Goal: Information Seeking & Learning: Compare options

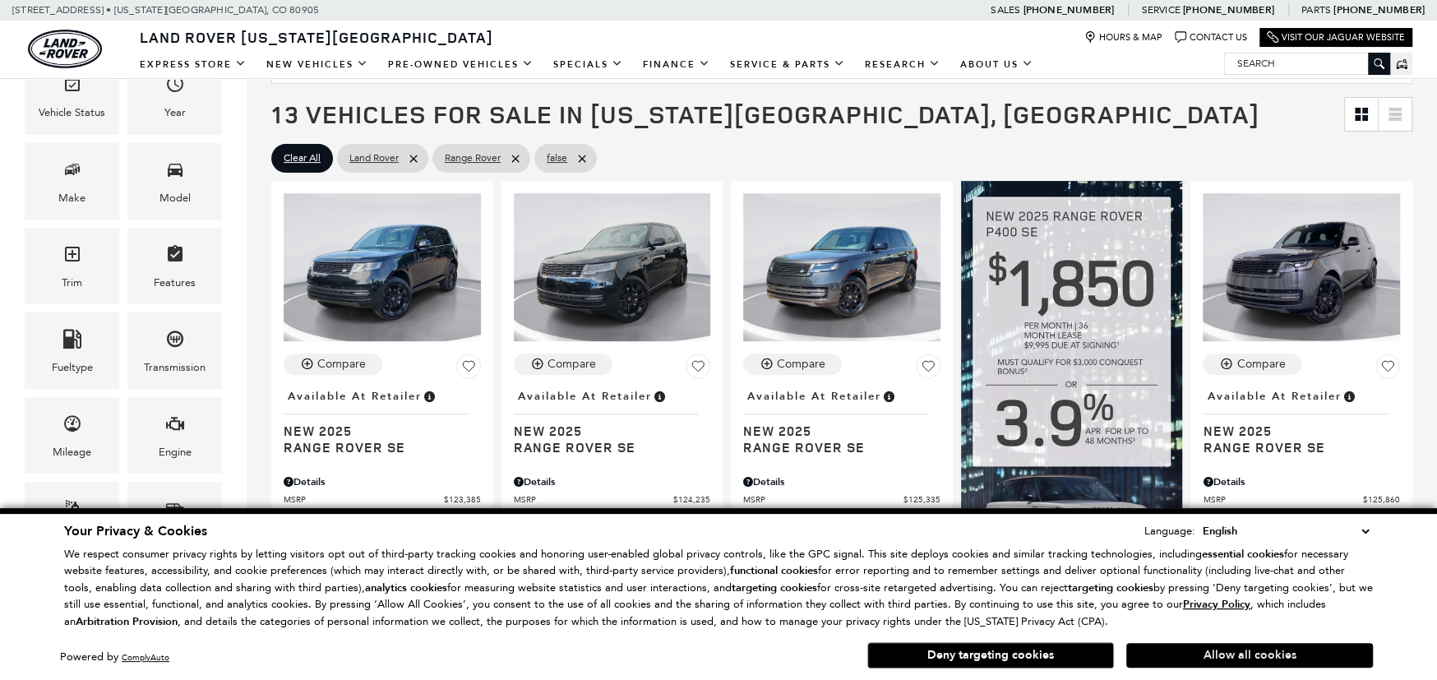
scroll to position [329, 0]
click at [1210, 654] on button "Allow all cookies" at bounding box center [1249, 655] width 247 height 25
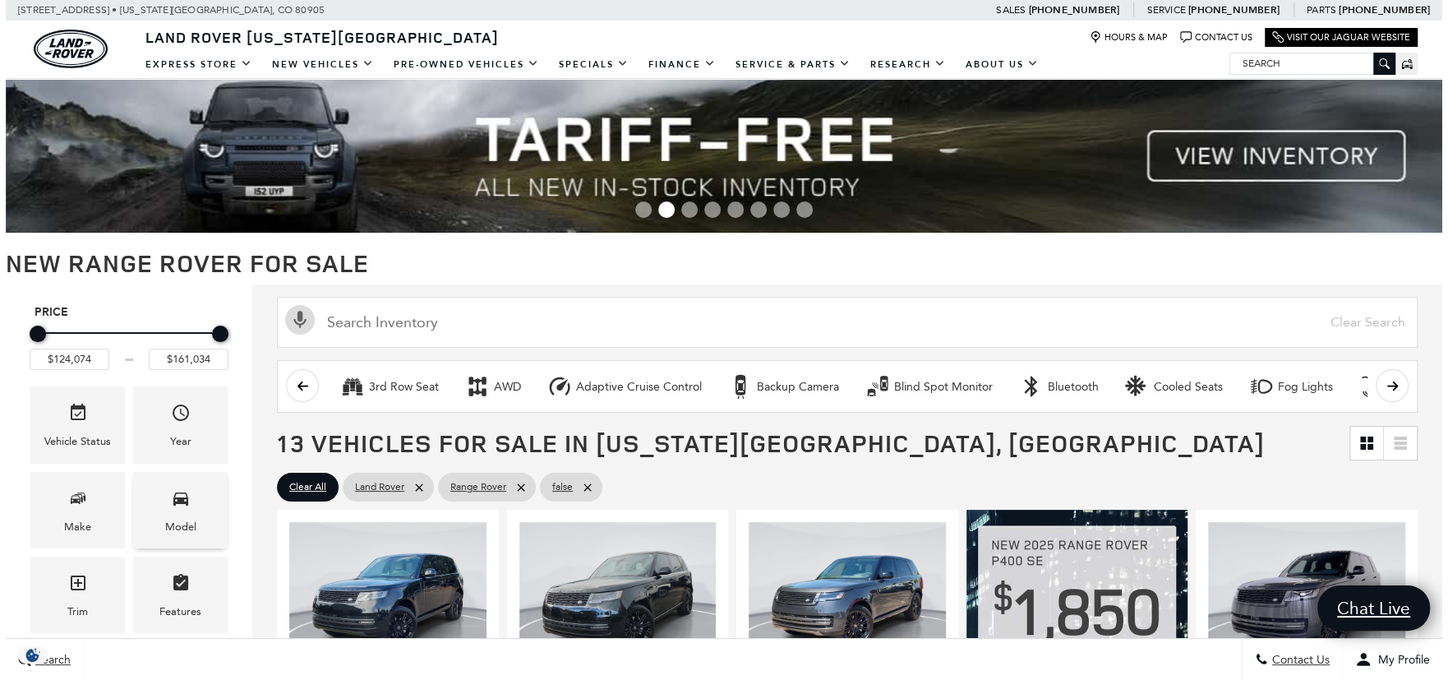
scroll to position [247, 0]
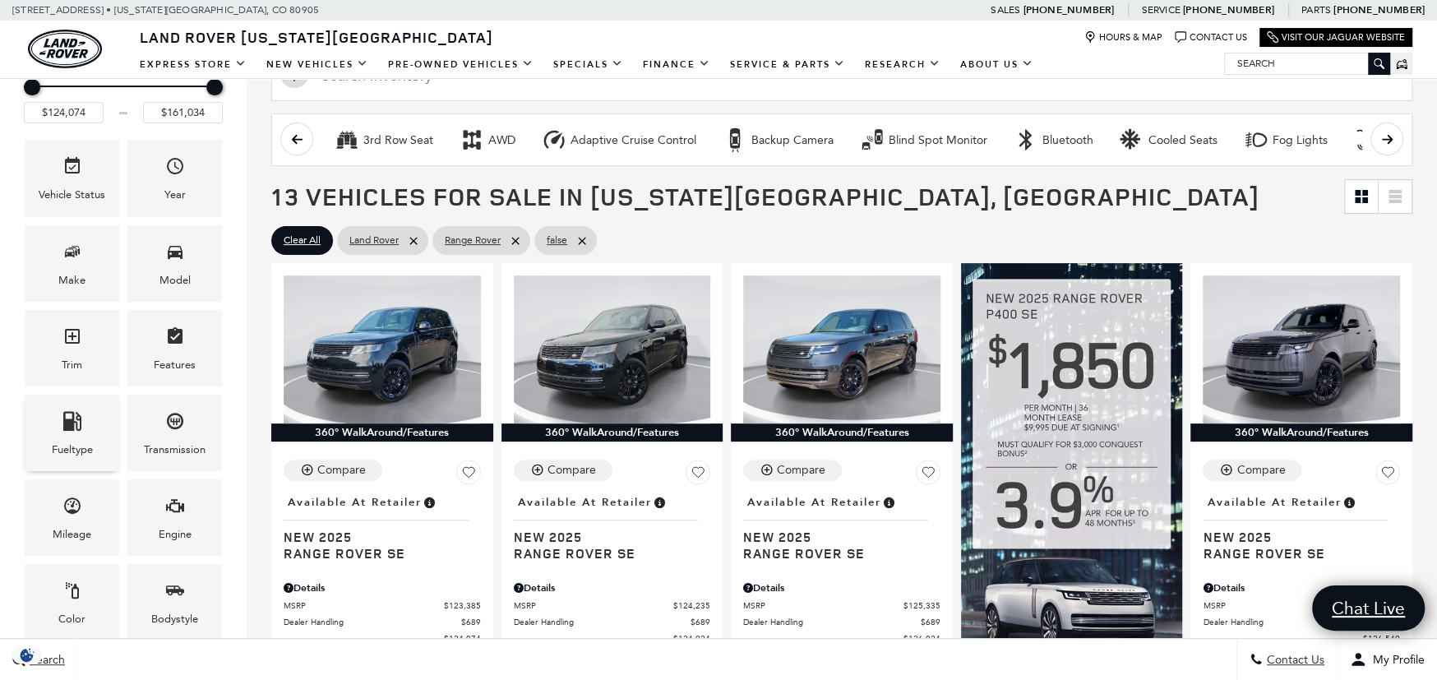
click at [63, 427] on icon "Fueltype" at bounding box center [72, 421] width 18 height 20
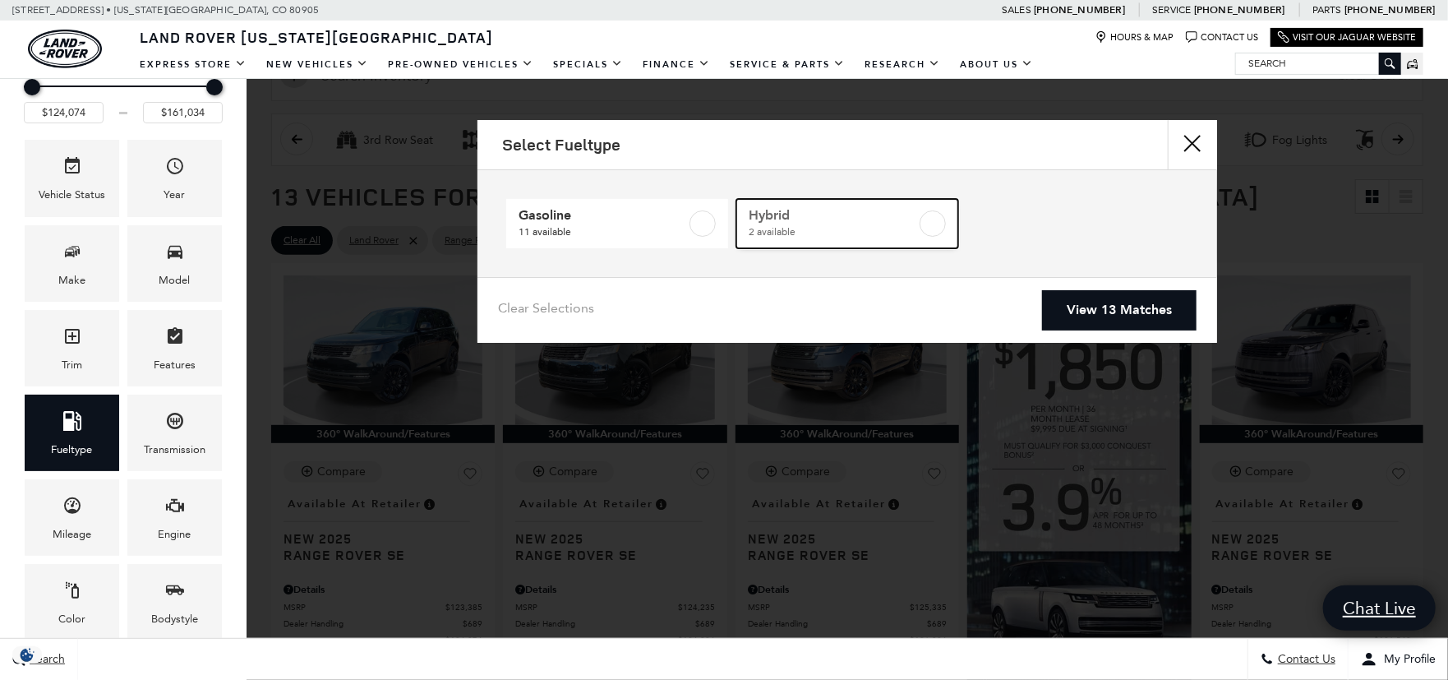
click at [931, 221] on label at bounding box center [933, 223] width 26 height 26
type input "$136,224"
type input "$156,654"
checkbox input "true"
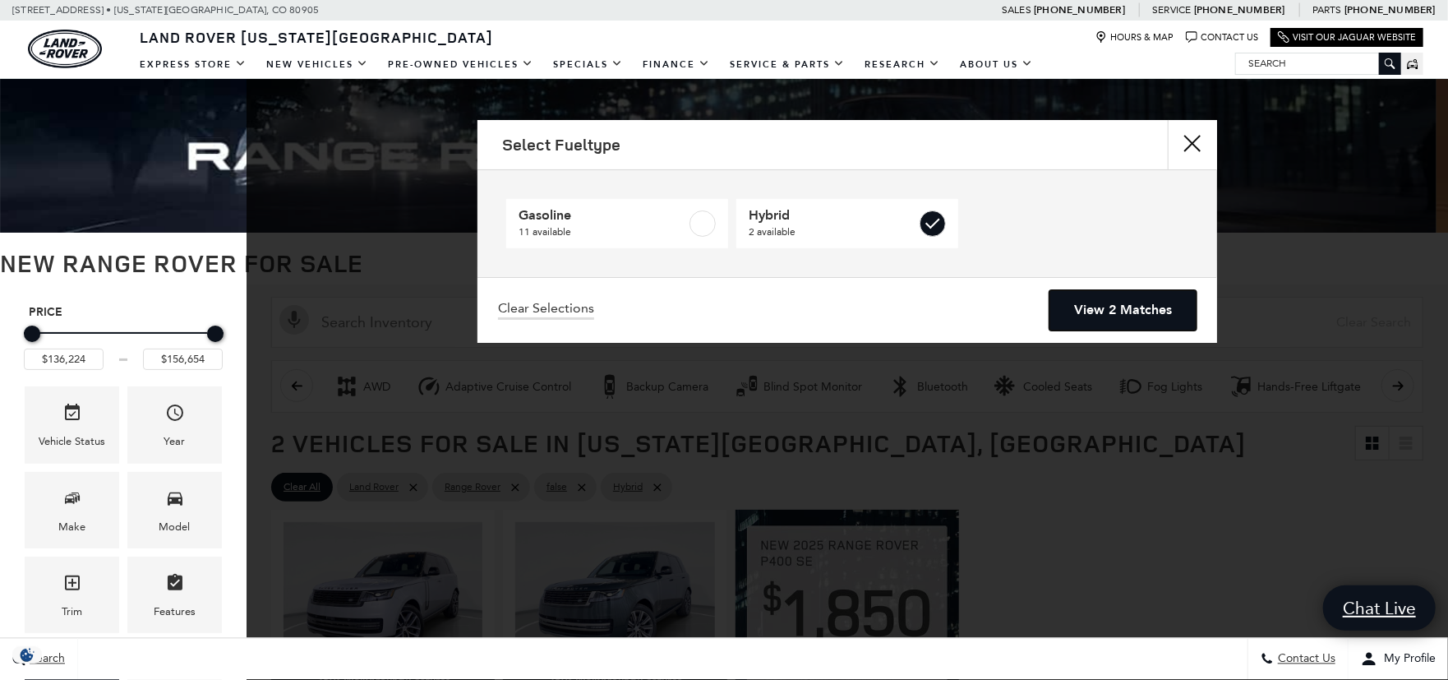
click at [1161, 306] on link "View 2 Matches" at bounding box center [1123, 310] width 147 height 40
